Goal: Check status: Check status

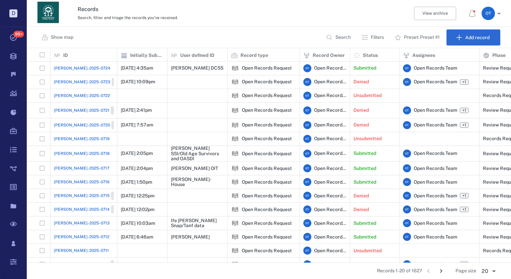
scroll to position [209, 480]
click at [348, 37] on p "Search" at bounding box center [343, 37] width 15 height 7
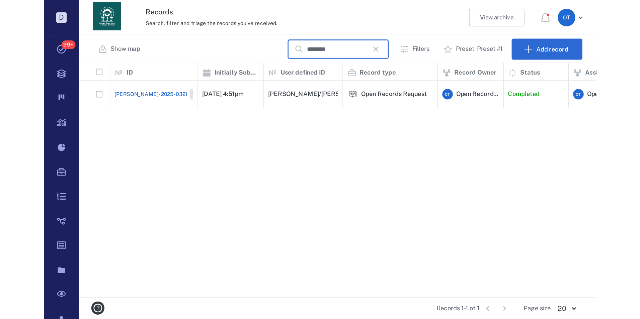
scroll to position [250, 608]
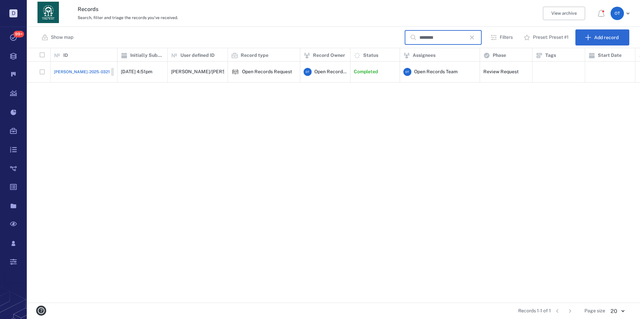
type input "********"
click at [77, 65] on div "ORR-2025-0321 Closed" at bounding box center [84, 71] width 60 height 13
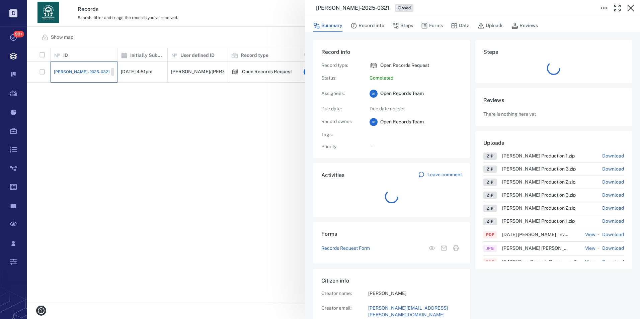
scroll to position [27, 133]
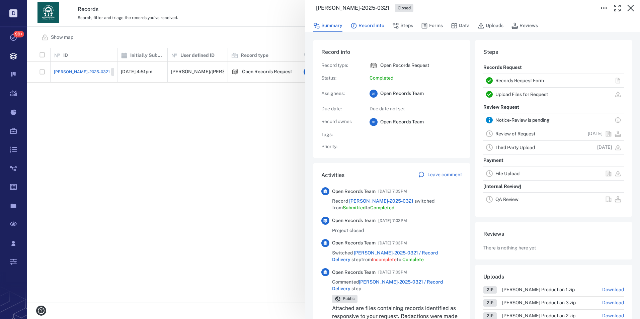
click at [373, 25] on button "Record info" at bounding box center [367, 25] width 34 height 13
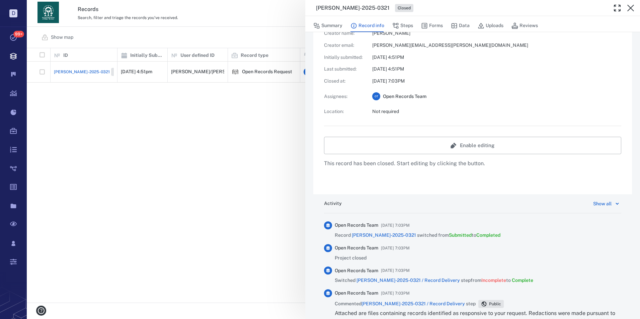
scroll to position [335, 0]
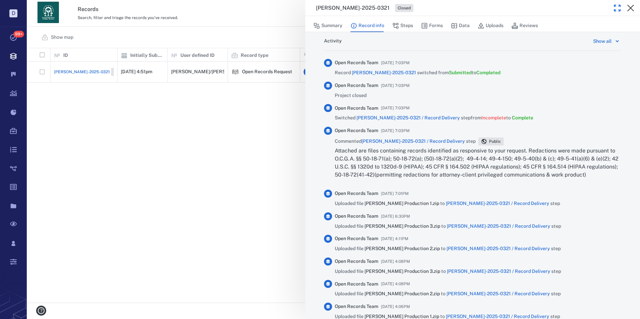
click at [511, 6] on button "button" at bounding box center [616, 7] width 13 height 13
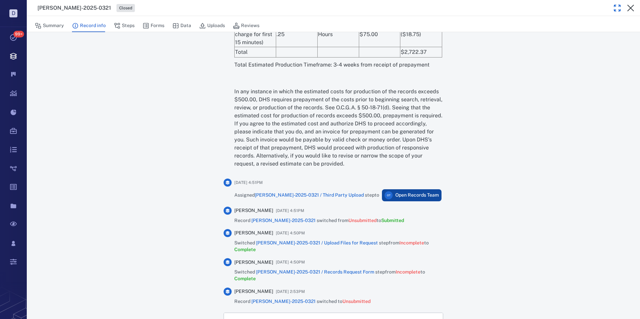
drag, startPoint x: 513, startPoint y: 105, endPoint x: 512, endPoint y: 266, distance: 160.6
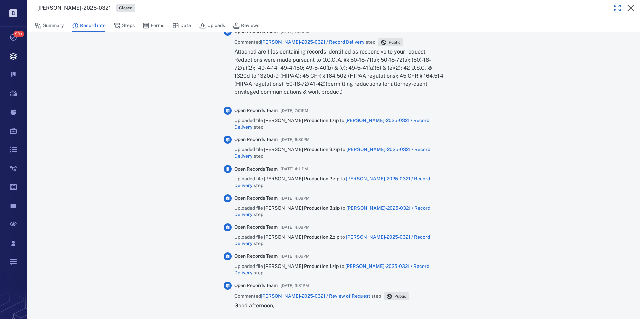
scroll to position [0, 0]
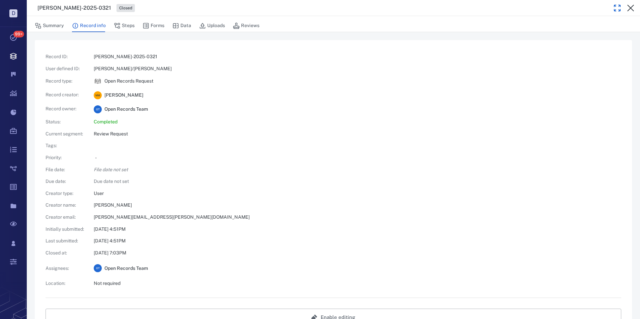
drag, startPoint x: 515, startPoint y: 255, endPoint x: 510, endPoint y: 67, distance: 188.1
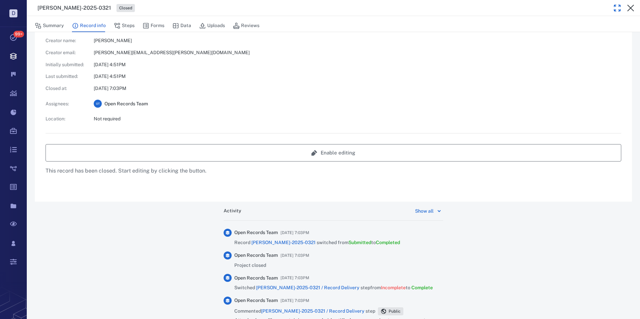
drag, startPoint x: 513, startPoint y: 83, endPoint x: 511, endPoint y: 135, distance: 51.9
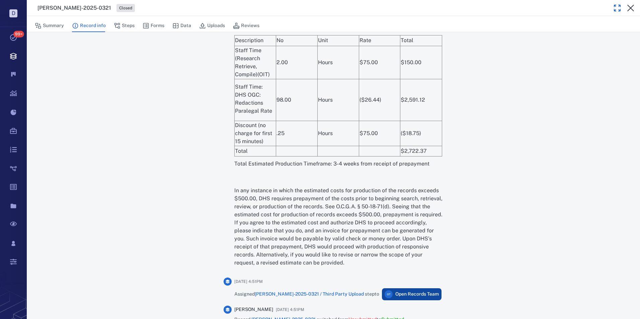
scroll to position [1877, 0]
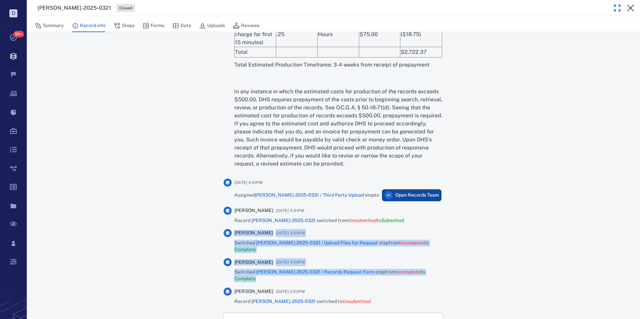
drag, startPoint x: 457, startPoint y: 210, endPoint x: 496, endPoint y: 167, distance: 57.8
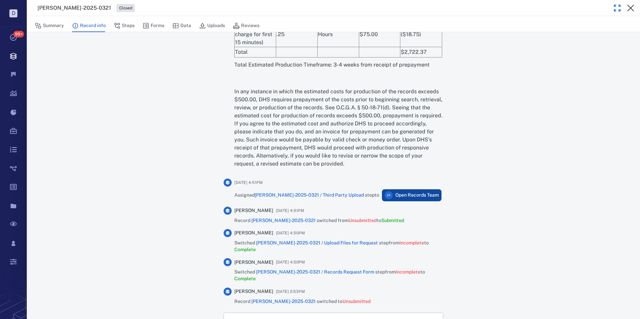
scroll to position [5, 5]
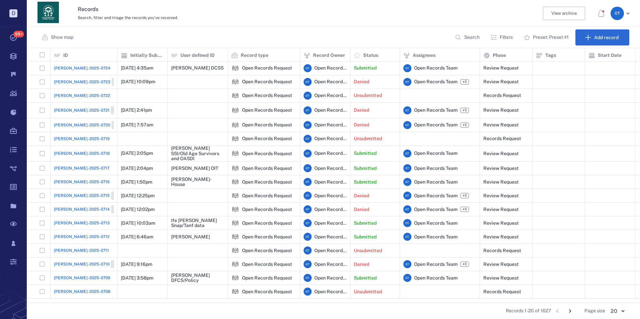
scroll to position [250, 608]
click at [465, 38] on p "Search" at bounding box center [471, 37] width 15 height 7
click at [470, 31] on button "Search" at bounding box center [468, 37] width 34 height 16
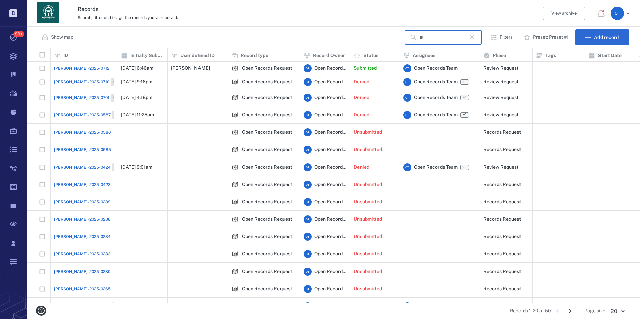
type input "*"
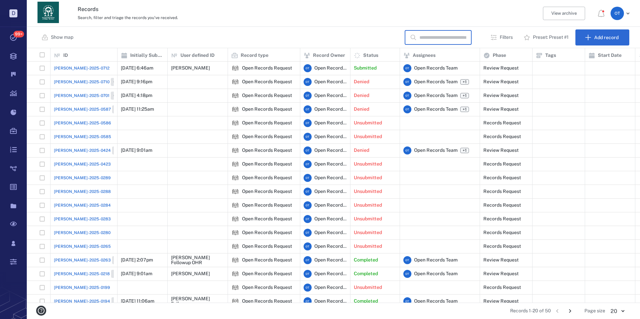
type input "*"
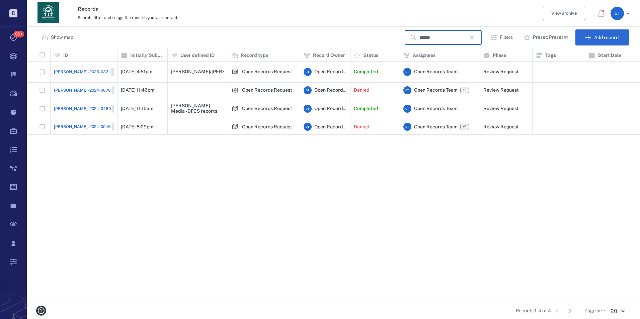
type input "******"
click at [70, 69] on span "[PERSON_NAME]-2025-0321" at bounding box center [82, 72] width 56 height 6
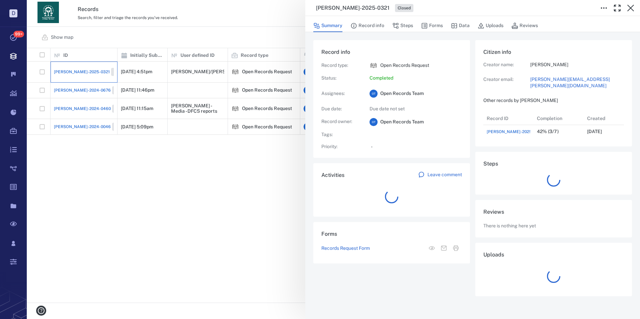
scroll to position [5, 5]
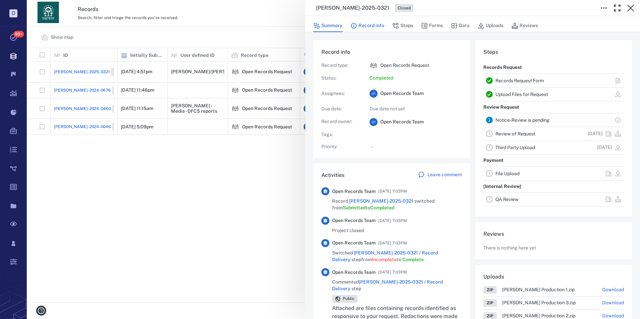
click at [370, 27] on button "Record info" at bounding box center [367, 25] width 34 height 13
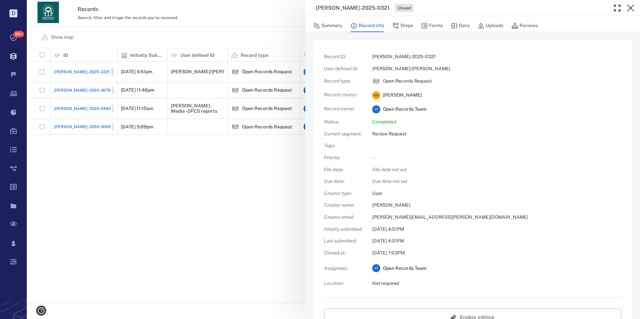
drag, startPoint x: 614, startPoint y: 7, endPoint x: 604, endPoint y: 16, distance: 13.5
click at [616, 8] on icon "button" at bounding box center [617, 8] width 8 height 8
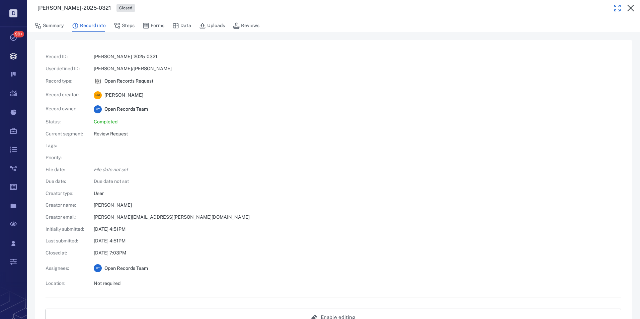
click at [330, 100] on div "Record ID : ORR-2025-0321 User defined ID : Maggie Mathis/James Washburn Record…" at bounding box center [334, 171] width 576 height 234
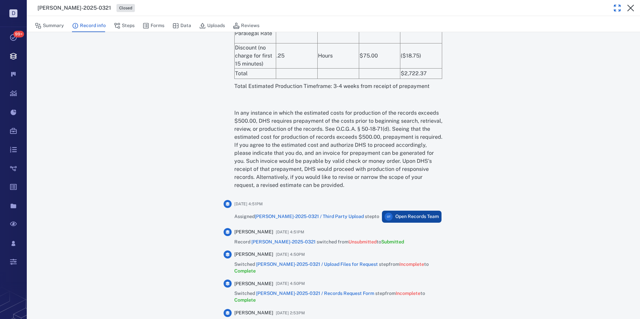
scroll to position [1844, 0]
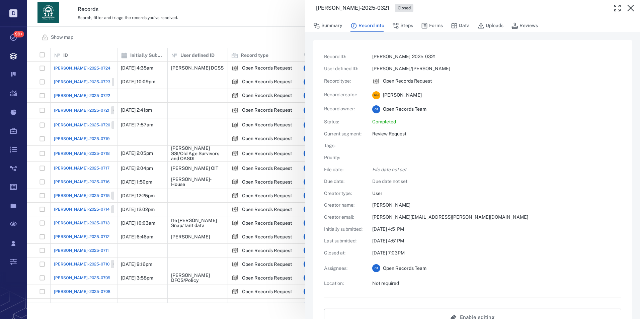
click at [616, 5] on icon "button" at bounding box center [617, 8] width 6 height 6
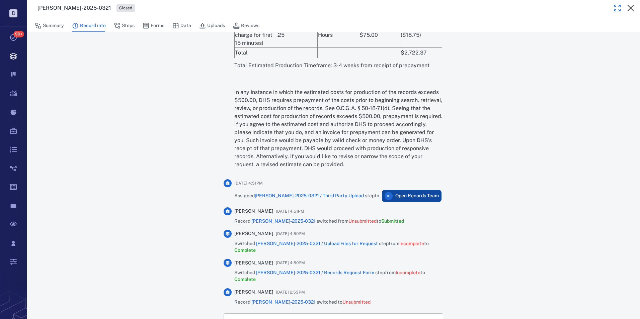
scroll to position [1877, 0]
